Goal: Find specific page/section: Find specific page/section

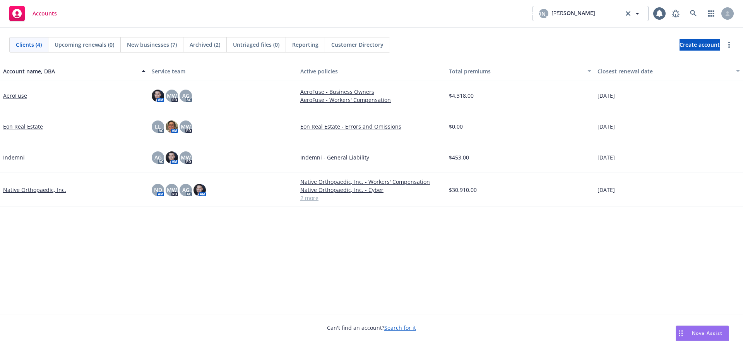
click at [21, 93] on link "AeroFuse" at bounding box center [15, 96] width 24 height 8
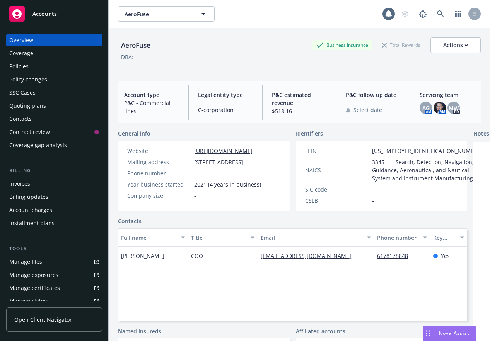
click at [22, 70] on div "Policies" at bounding box center [18, 66] width 19 height 12
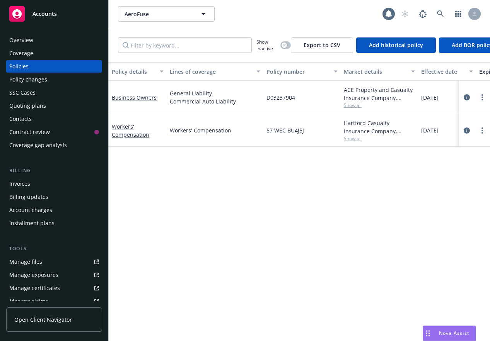
click at [440, 331] on span "Nova Assist" at bounding box center [454, 333] width 31 height 7
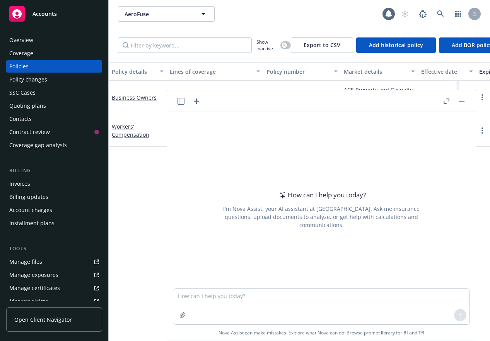
click at [465, 101] on button "button" at bounding box center [461, 101] width 9 height 9
